Goal: Task Accomplishment & Management: Manage account settings

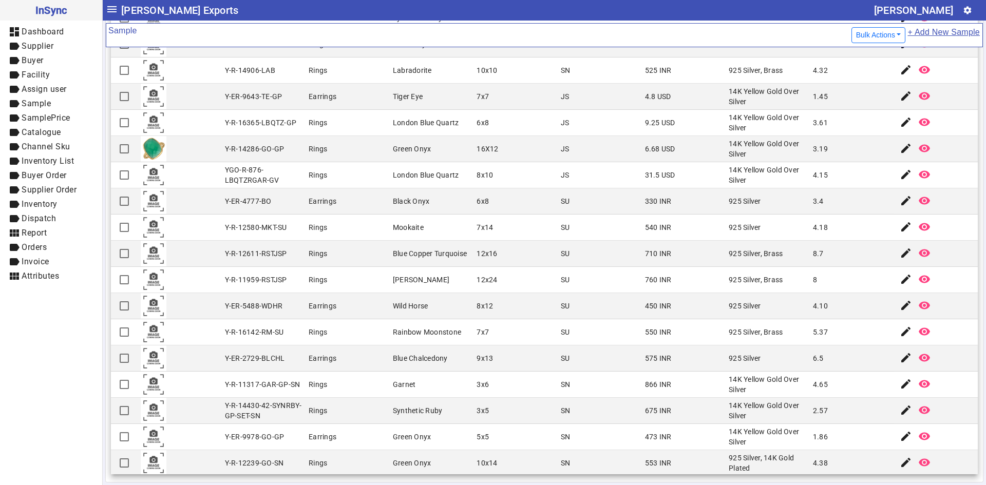
scroll to position [2190, 0]
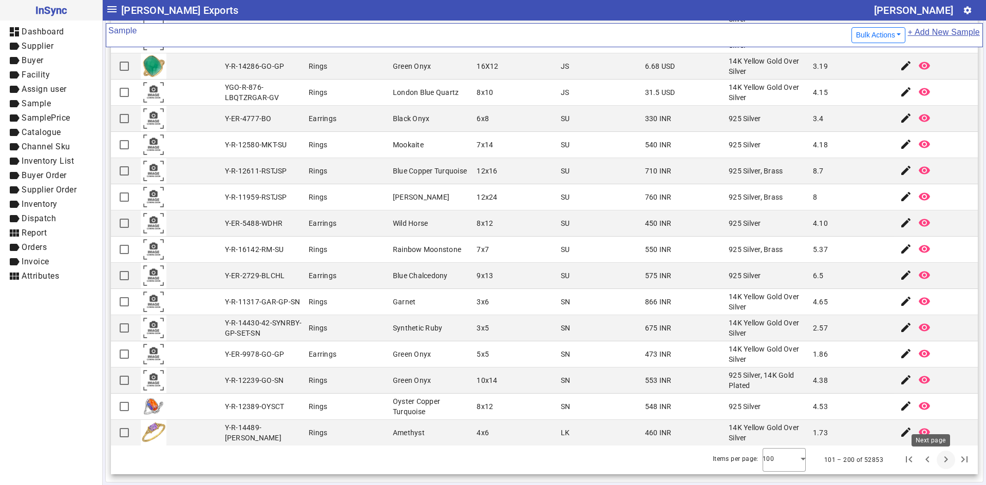
click at [933, 462] on span "Next page" at bounding box center [945, 460] width 25 height 25
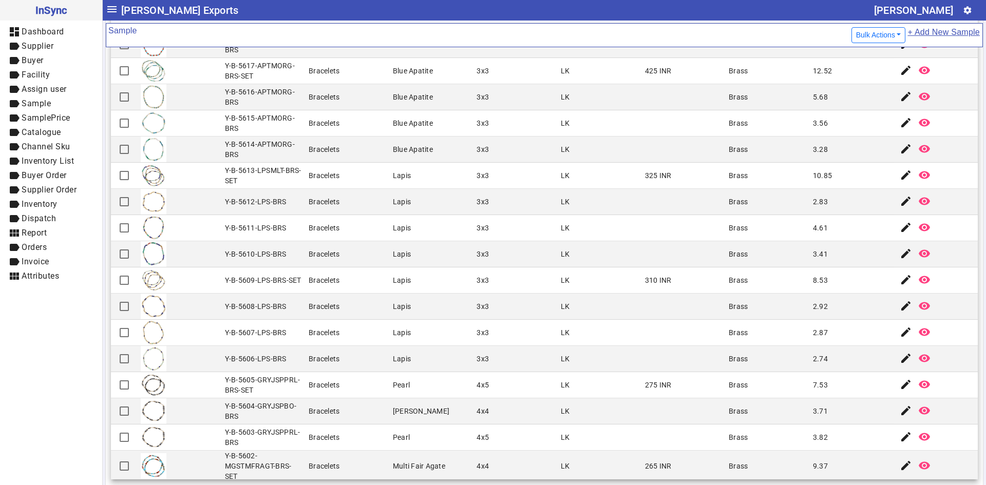
scroll to position [2201, 0]
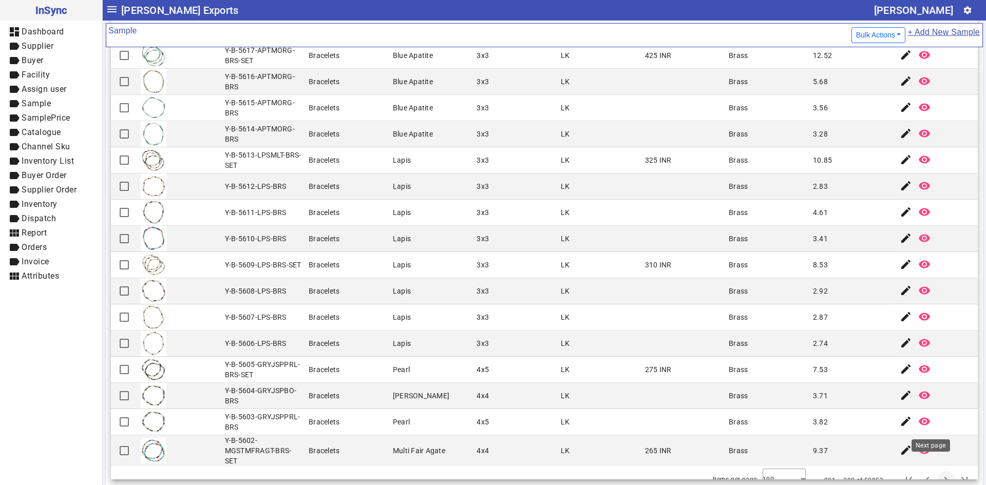
click at [933, 468] on span "Next page" at bounding box center [945, 480] width 25 height 25
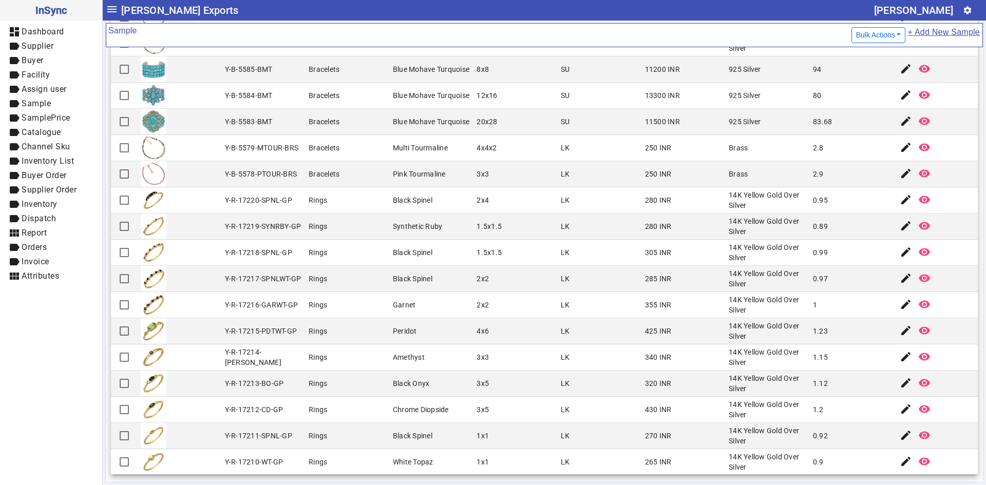
scroll to position [2190, 0]
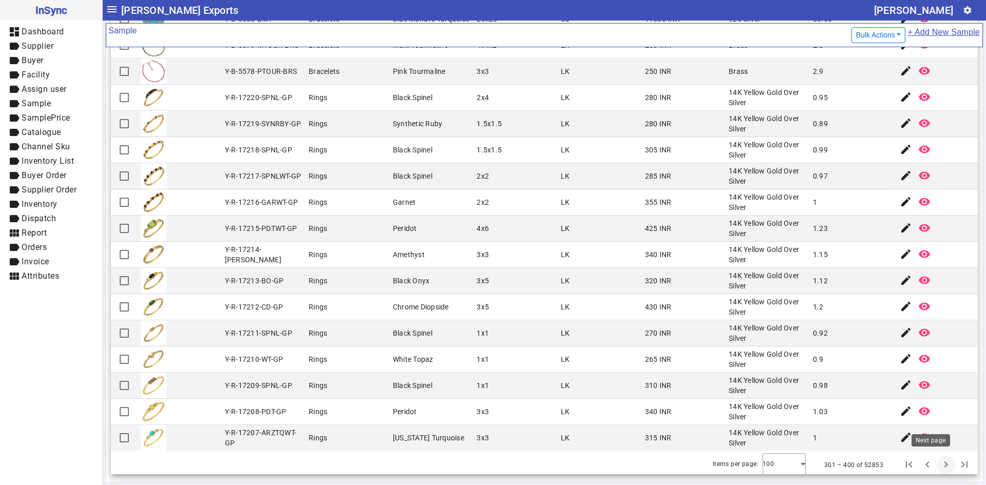
click at [933, 462] on span "Next page" at bounding box center [945, 465] width 25 height 25
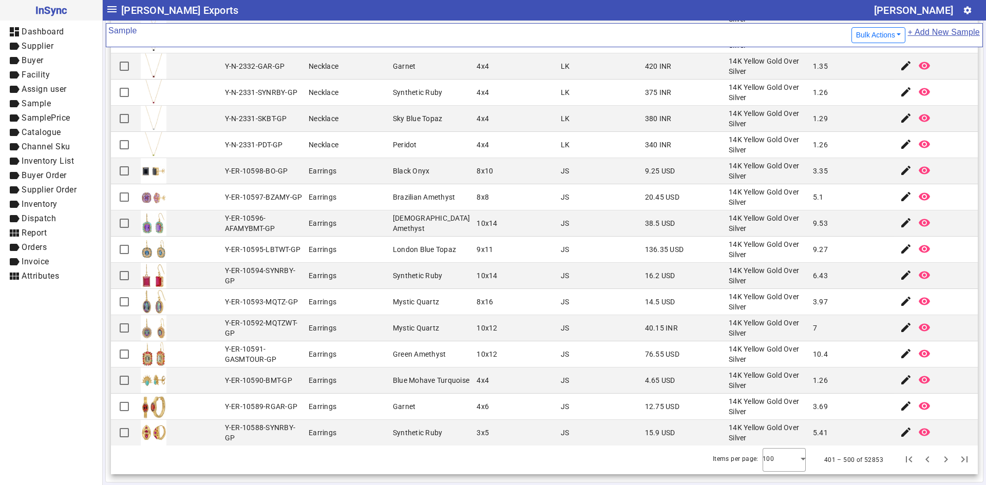
click at [937, 451] on button "Next page" at bounding box center [946, 460] width 18 height 18
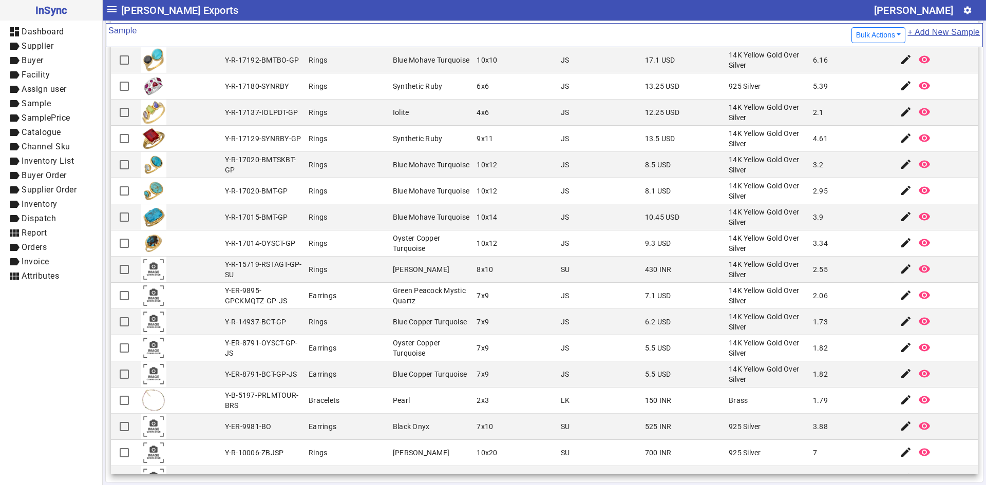
scroll to position [1592, 0]
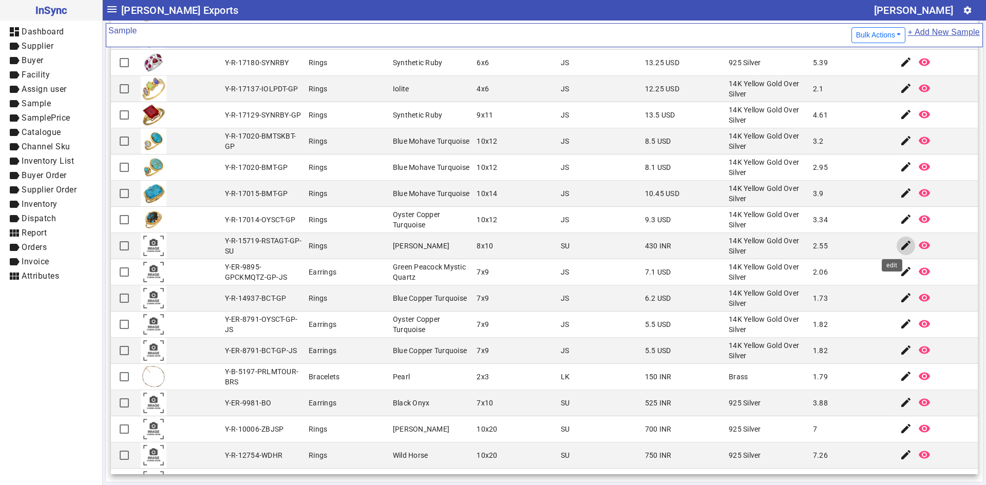
click at [900, 246] on mat-icon "edit" at bounding box center [906, 245] width 12 height 12
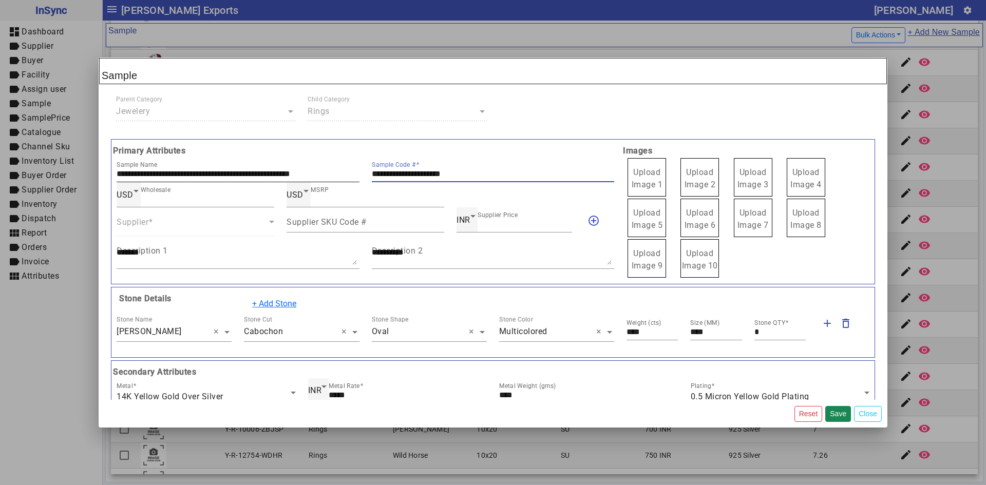
drag, startPoint x: 488, startPoint y: 173, endPoint x: 347, endPoint y: 168, distance: 141.3
click at [347, 168] on div "**********" at bounding box center [365, 169] width 510 height 25
click at [643, 177] on span "Upload Image 1" at bounding box center [647, 178] width 31 height 22
click at [0, 0] on input "Upload Image 1" at bounding box center [0, 0] width 0 height 0
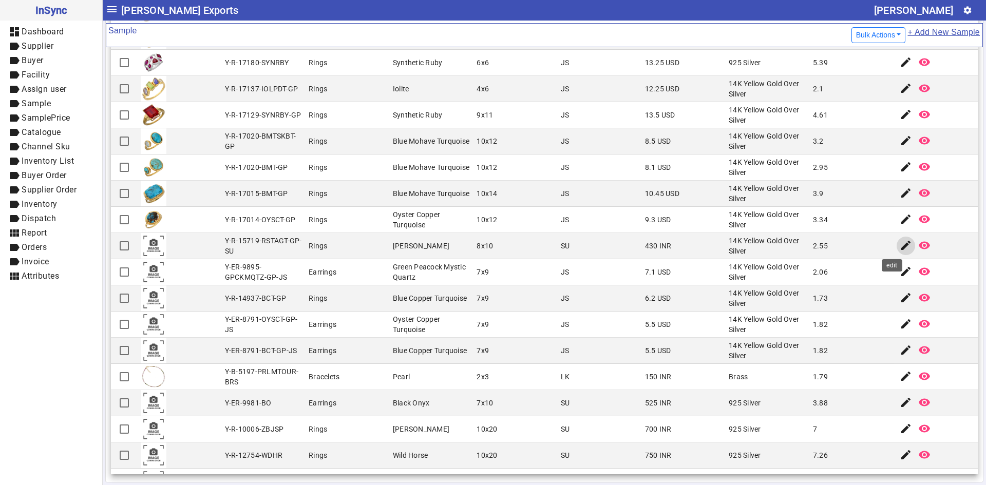
click at [900, 245] on mat-icon "edit" at bounding box center [906, 245] width 12 height 12
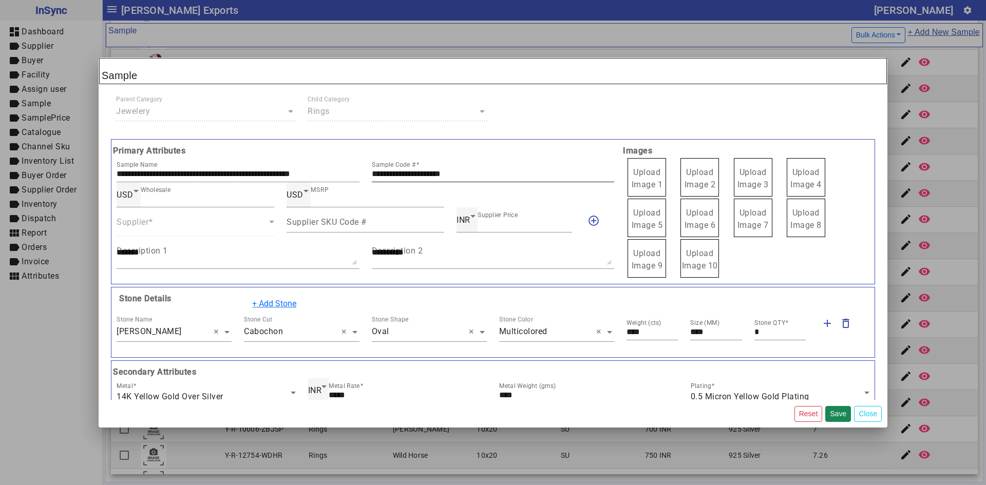
click at [482, 175] on input "**********" at bounding box center [493, 173] width 243 height 9
drag, startPoint x: 482, startPoint y: 175, endPoint x: 336, endPoint y: 174, distance: 146.3
click at [336, 174] on div "**********" at bounding box center [365, 169] width 510 height 25
click at [641, 176] on span "Upload Image 1" at bounding box center [647, 178] width 31 height 22
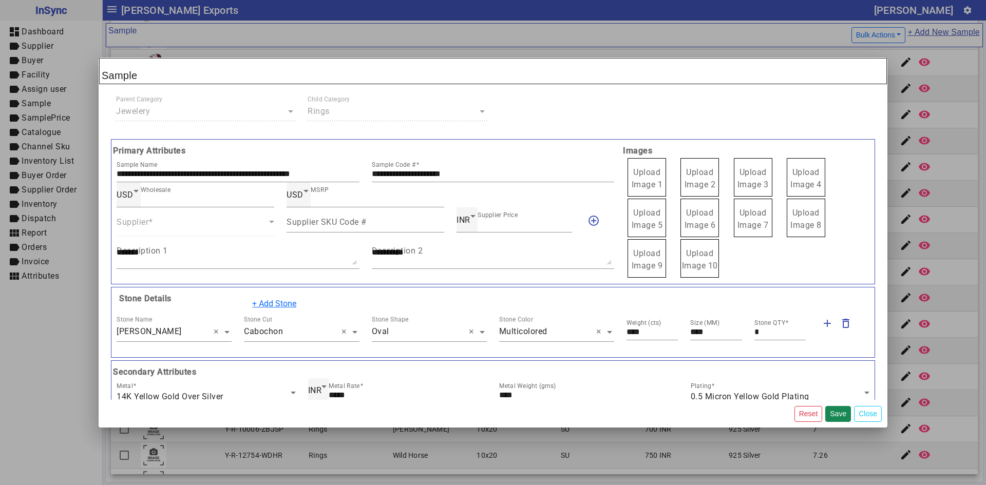
click at [0, 0] on input "Upload Image 1" at bounding box center [0, 0] width 0 height 0
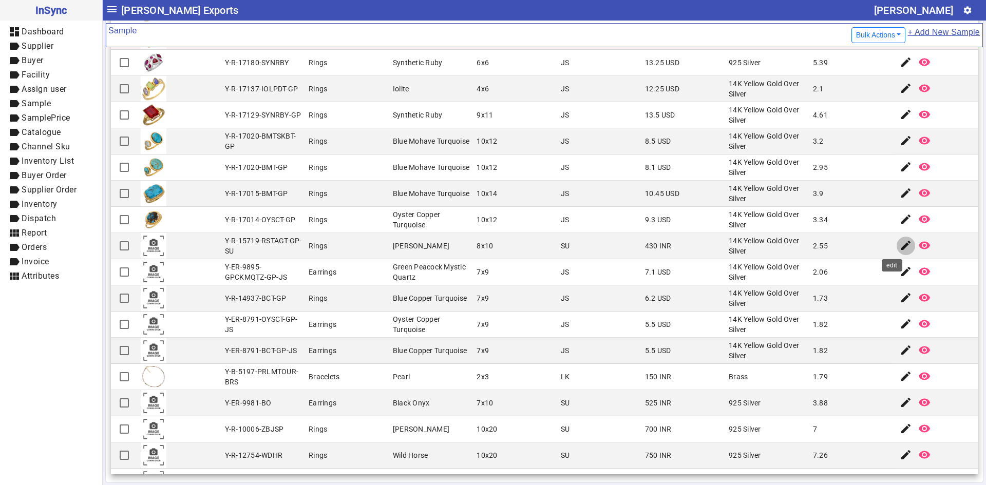
click at [900, 243] on mat-icon "edit" at bounding box center [906, 245] width 12 height 12
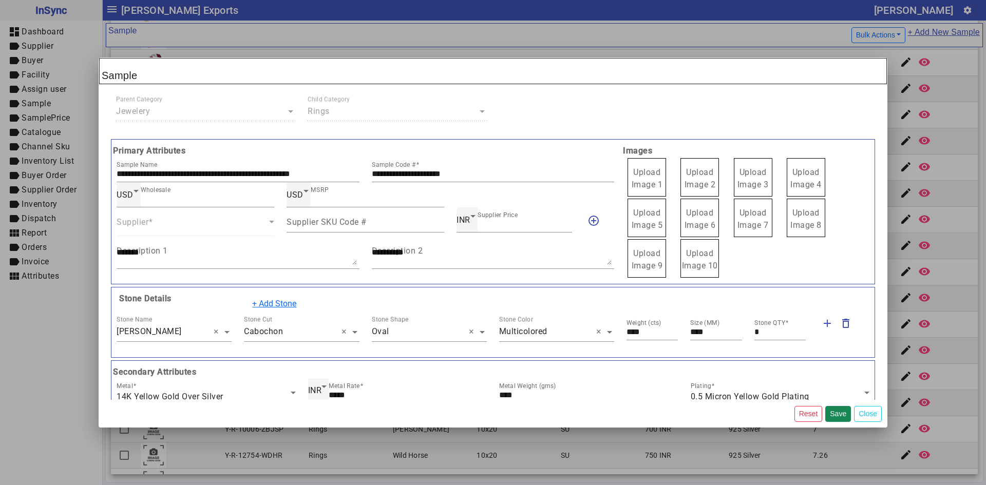
click at [640, 173] on span "Upload Image 1" at bounding box center [647, 178] width 31 height 22
click at [0, 0] on input "Upload Image 1" at bounding box center [0, 0] width 0 height 0
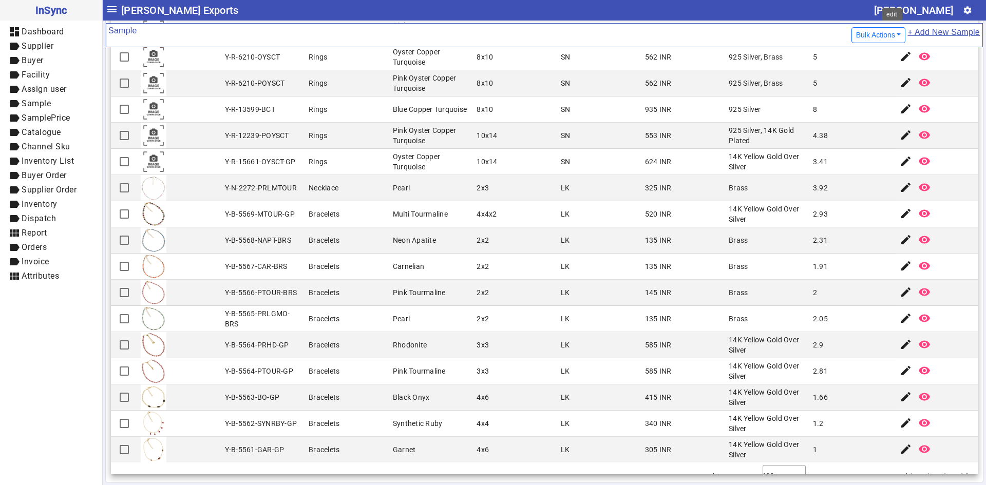
scroll to position [2190, 0]
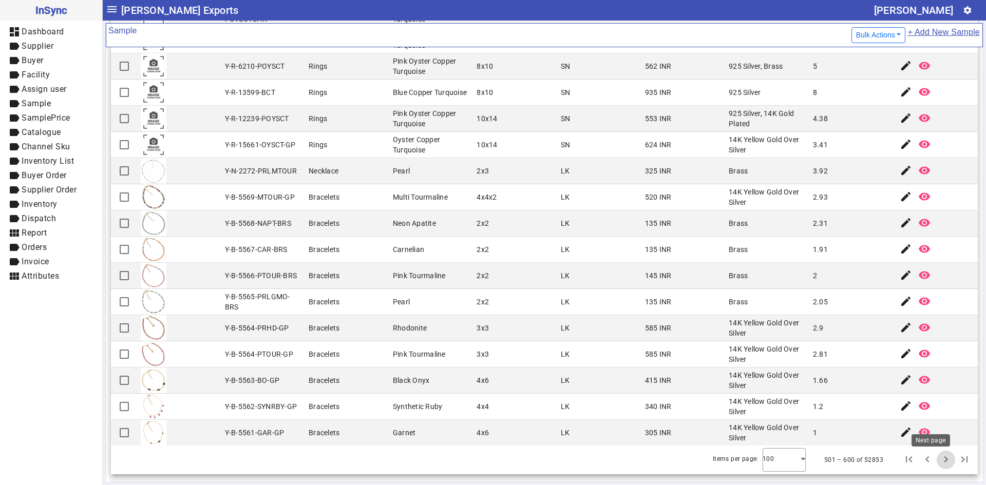
click at [933, 455] on span "Next page" at bounding box center [945, 460] width 25 height 25
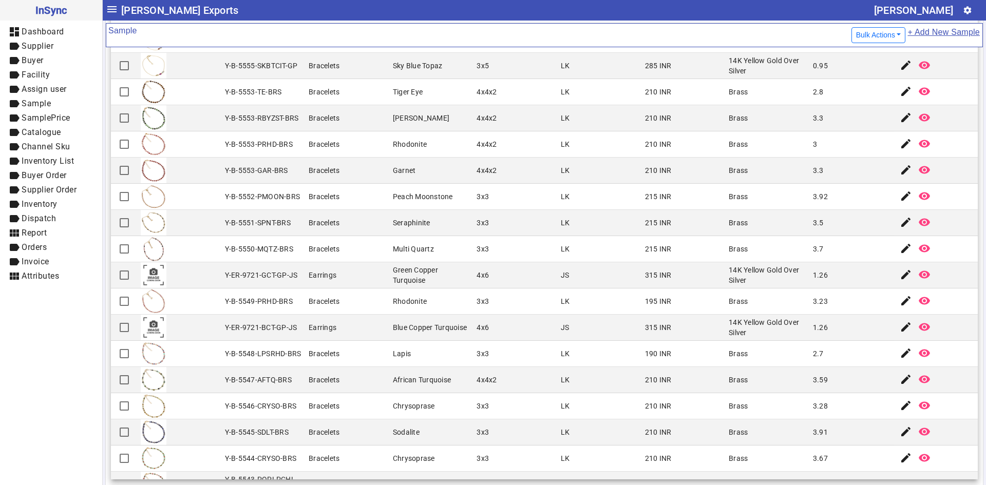
scroll to position [103, 0]
